Goal: Information Seeking & Learning: Find specific fact

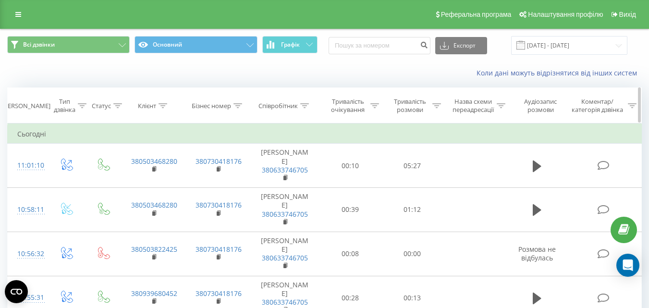
click at [281, 103] on div "Співробітник" at bounding box center [277, 106] width 39 height 8
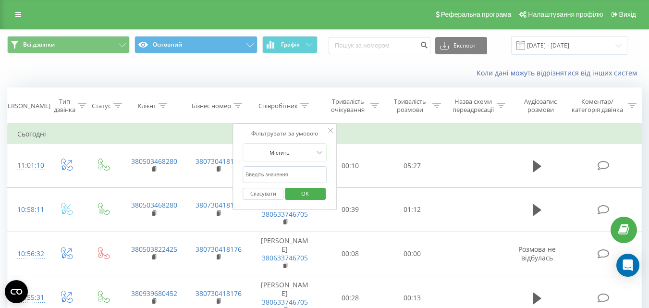
click at [272, 174] on input "text" at bounding box center [285, 174] width 85 height 17
type input "тімакова"
click at [300, 195] on span "OK" at bounding box center [304, 193] width 27 height 15
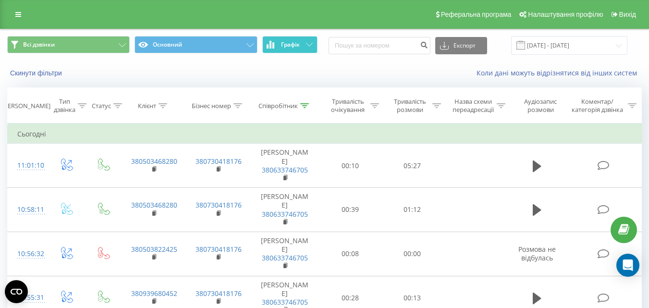
click at [278, 45] on button "Графік" at bounding box center [289, 44] width 55 height 17
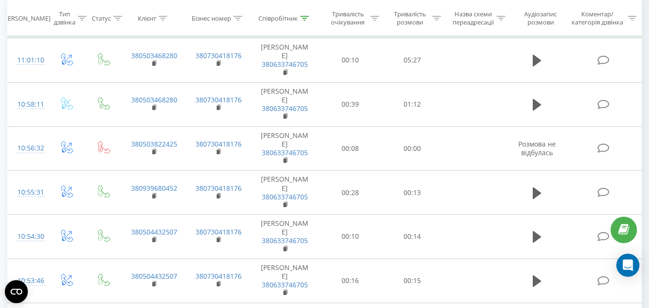
scroll to position [288, 0]
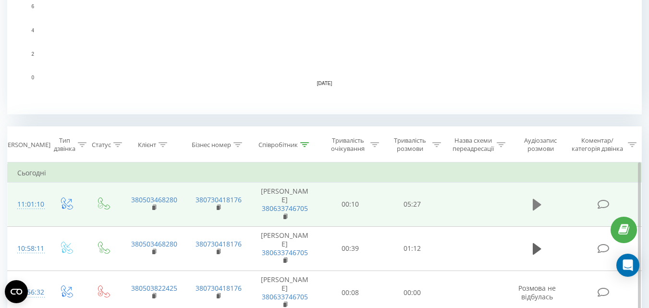
click at [534, 206] on icon at bounding box center [537, 205] width 9 height 12
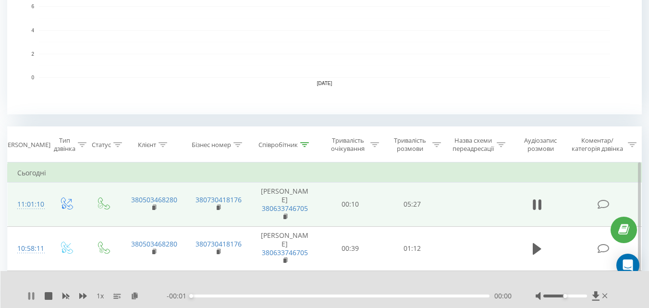
click at [32, 295] on icon at bounding box center [31, 296] width 8 height 8
click at [135, 295] on icon at bounding box center [135, 295] width 8 height 7
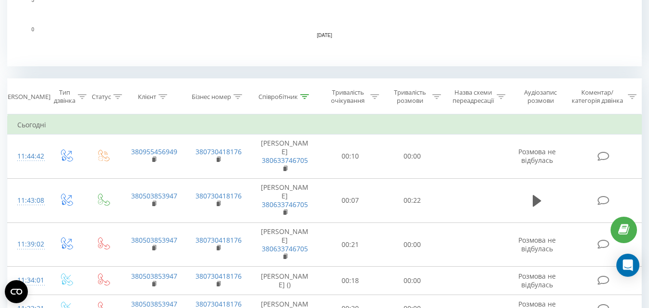
scroll to position [144, 0]
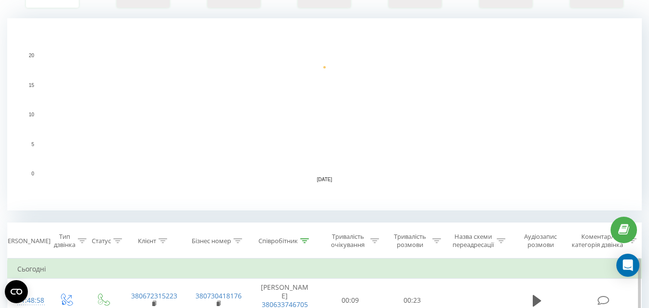
scroll to position [432, 0]
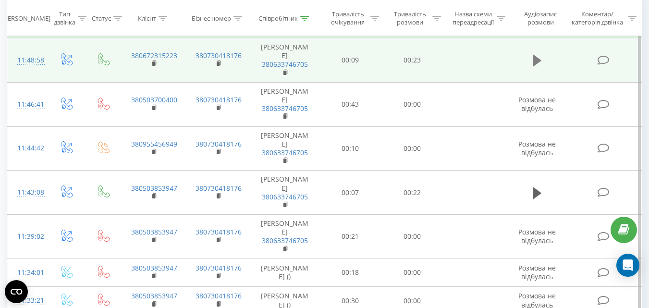
click at [534, 58] on icon at bounding box center [537, 61] width 9 height 12
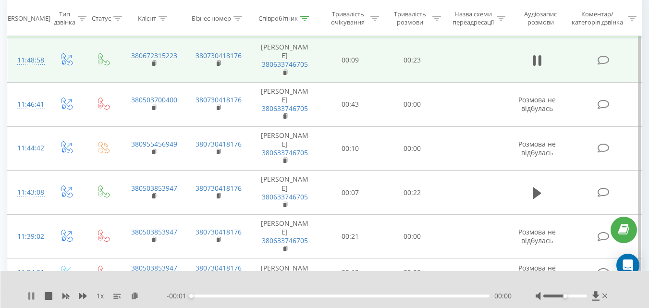
click at [32, 293] on icon at bounding box center [31, 296] width 8 height 8
click at [133, 295] on icon at bounding box center [135, 295] width 8 height 7
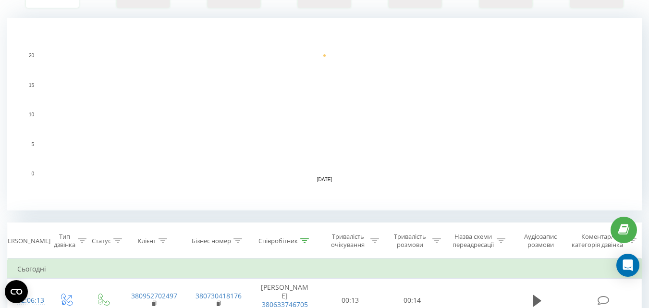
scroll to position [336, 0]
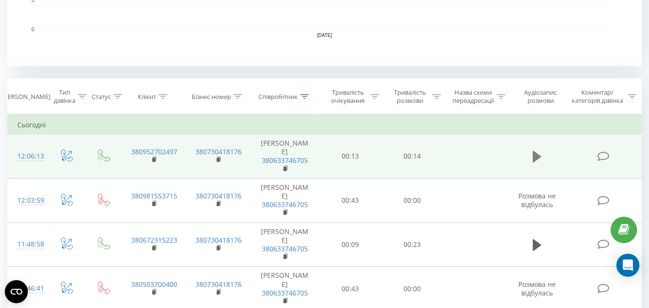
click at [535, 154] on icon at bounding box center [537, 157] width 9 height 12
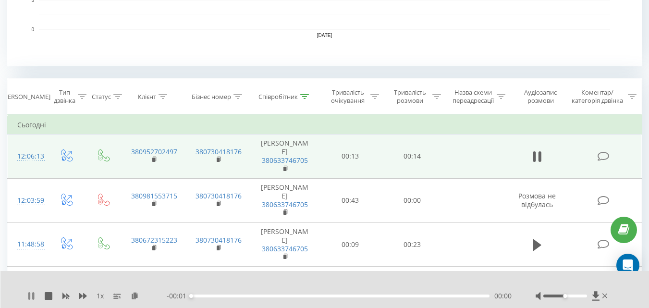
click at [31, 295] on icon at bounding box center [31, 296] width 8 height 8
click at [133, 294] on icon at bounding box center [135, 295] width 8 height 7
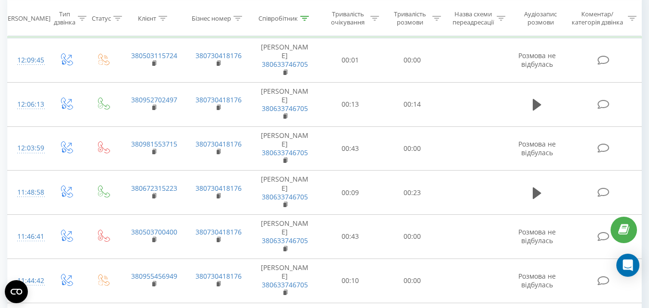
scroll to position [240, 0]
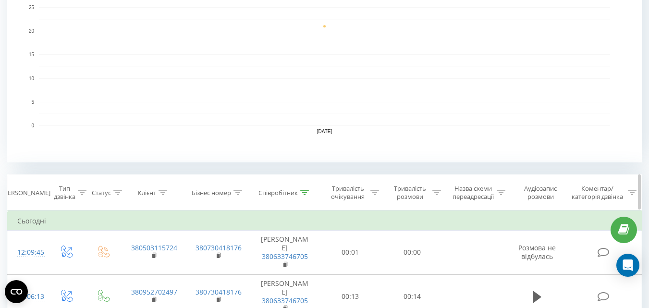
click at [268, 194] on div "Співробітник" at bounding box center [277, 193] width 39 height 8
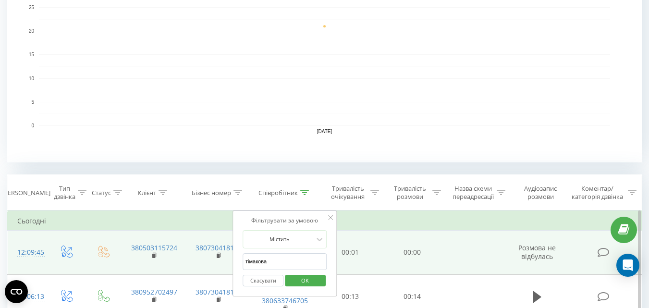
drag, startPoint x: 274, startPoint y: 263, endPoint x: 226, endPoint y: 268, distance: 48.4
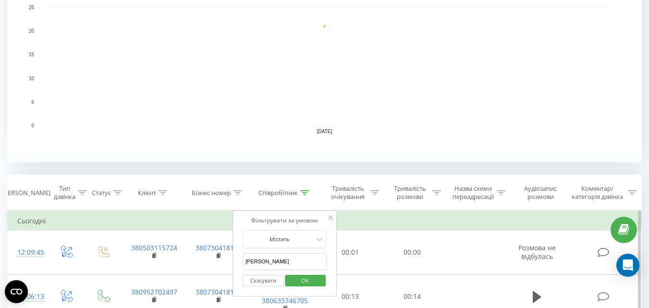
click at [303, 277] on span "OK" at bounding box center [304, 280] width 27 height 15
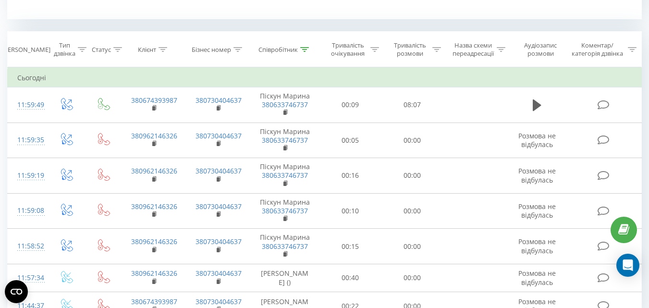
scroll to position [335, 0]
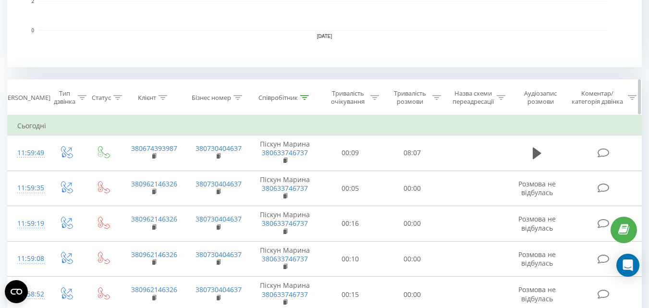
click at [285, 97] on div "Співробітник" at bounding box center [277, 98] width 39 height 8
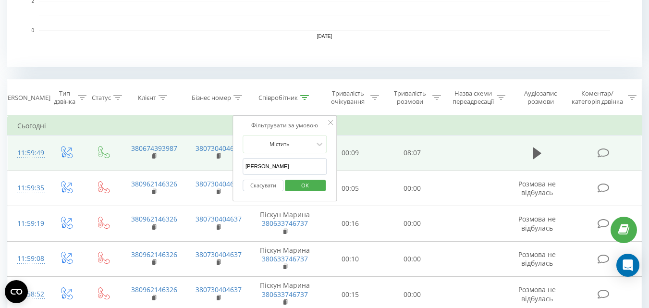
drag, startPoint x: 268, startPoint y: 168, endPoint x: 227, endPoint y: 166, distance: 41.8
click at [227, 166] on table "Фільтрувати за умовою Дорівнює Введіть значення Скасувати OK Фільтрувати за умо…" at bounding box center [324, 241] width 634 height 253
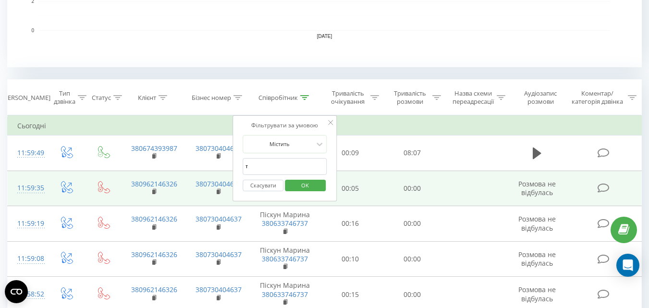
type input "тімакова"
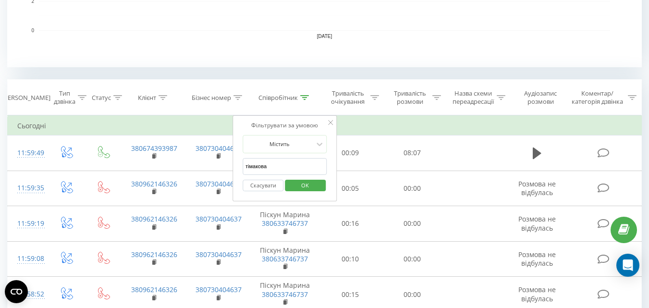
click at [304, 183] on span "OK" at bounding box center [304, 185] width 27 height 15
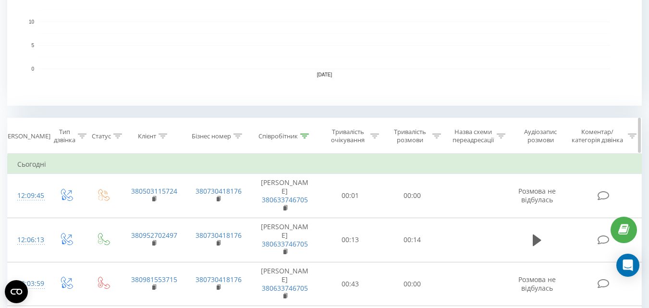
scroll to position [431, 0]
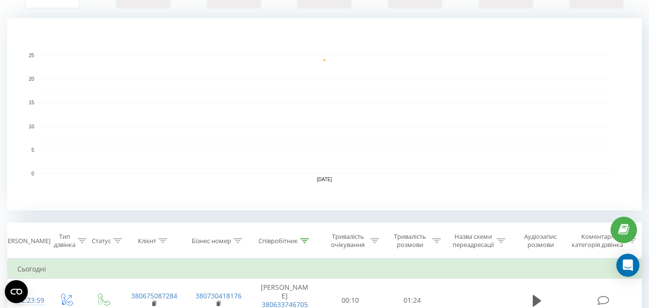
scroll to position [336, 0]
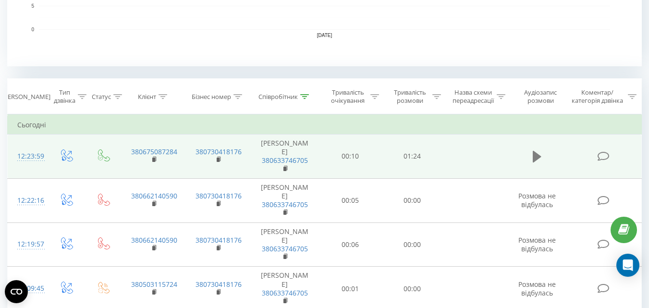
click at [535, 156] on icon at bounding box center [537, 157] width 9 height 12
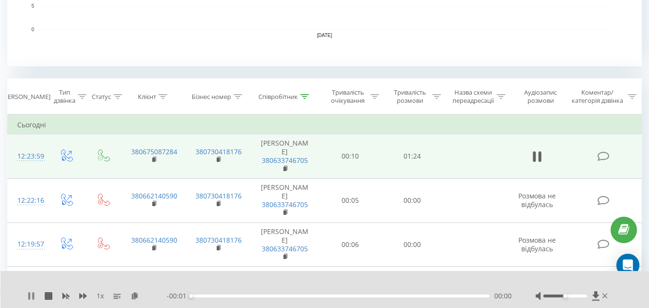
click at [32, 297] on icon at bounding box center [31, 296] width 8 height 8
click at [136, 292] on icon at bounding box center [135, 295] width 8 height 7
